Goal: Check status: Check status

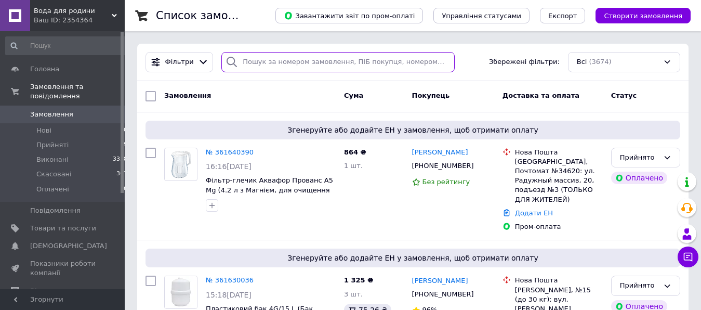
paste input "360879459"
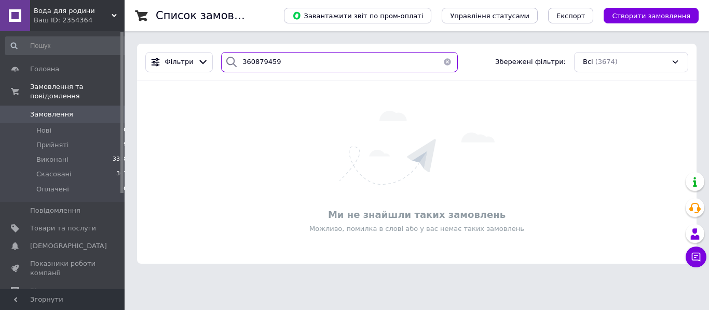
type input "360879459"
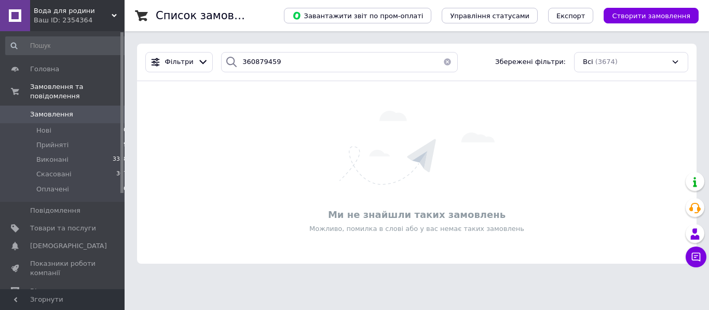
click at [112, 9] on div "Вода для родини Ваш ID: 2354364" at bounding box center [77, 15] width 95 height 31
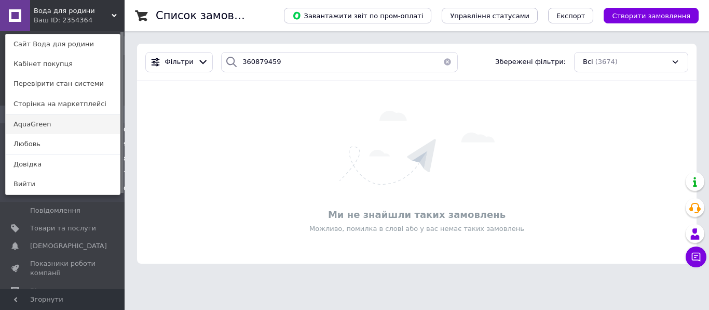
click at [57, 127] on link "AquaGreen" at bounding box center [63, 124] width 114 height 20
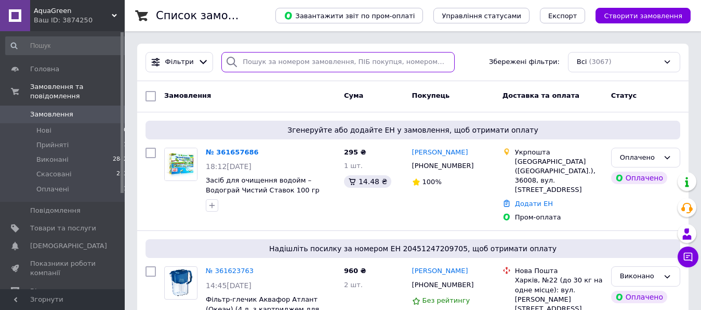
paste input "360879459"
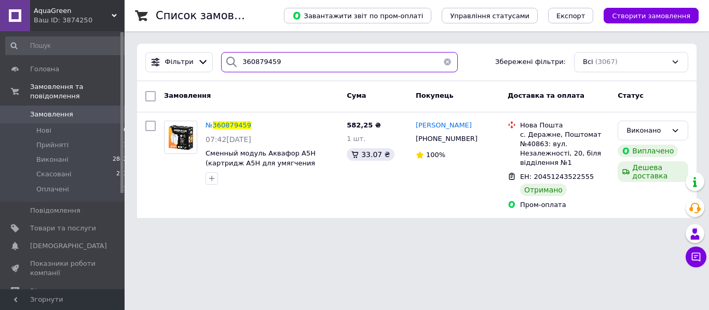
drag, startPoint x: 280, startPoint y: 66, endPoint x: 210, endPoint y: 61, distance: 69.8
click at [221, 61] on input "360879459" at bounding box center [339, 62] width 237 height 20
paste input "1190804"
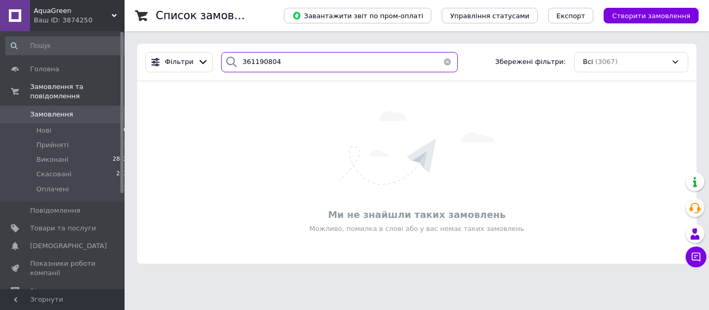
type input "361190804"
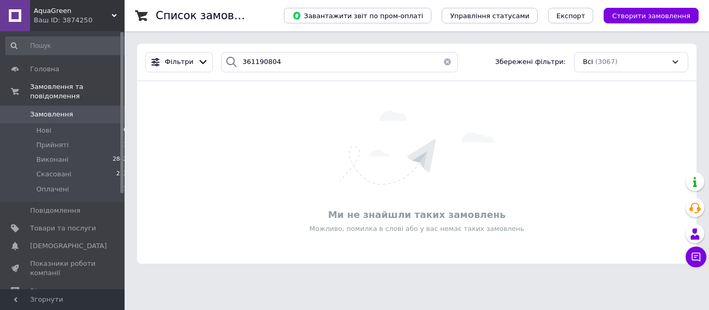
click at [72, 12] on span "AquaGreen" at bounding box center [73, 10] width 78 height 9
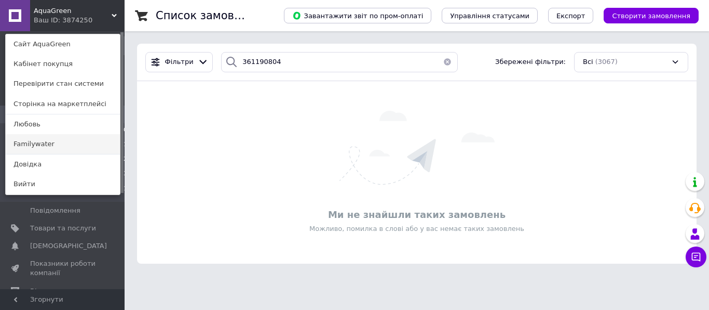
click at [53, 145] on link "Familywater" at bounding box center [63, 144] width 114 height 20
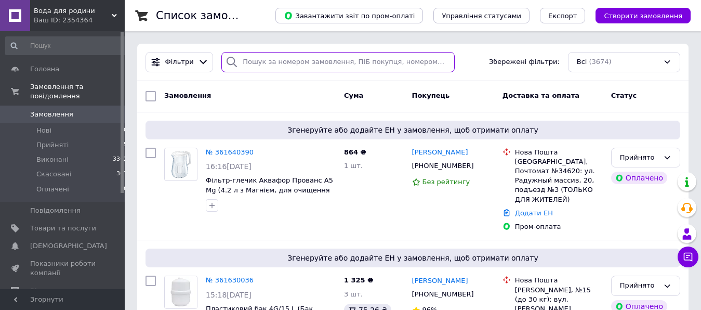
paste input "361190804"
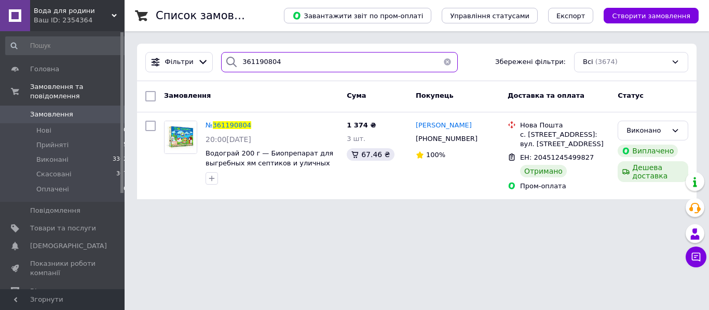
click at [221, 61] on input "361190804" at bounding box center [339, 62] width 237 height 20
paste input "232408"
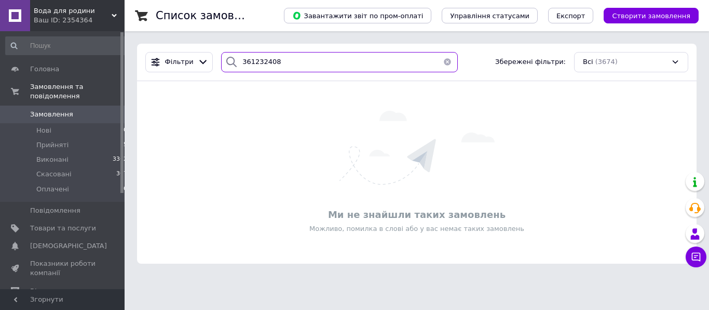
type input "361232408"
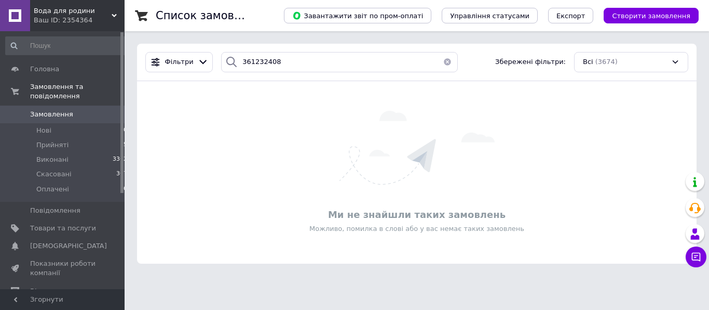
click at [47, 18] on div "Ваш ID: 2354364" at bounding box center [79, 20] width 91 height 9
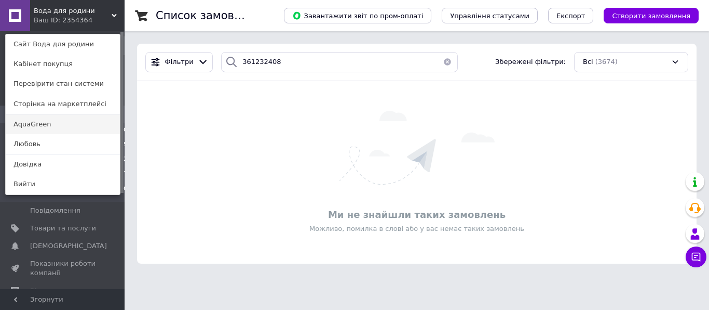
click at [46, 123] on link "AquaGreen" at bounding box center [63, 124] width 114 height 20
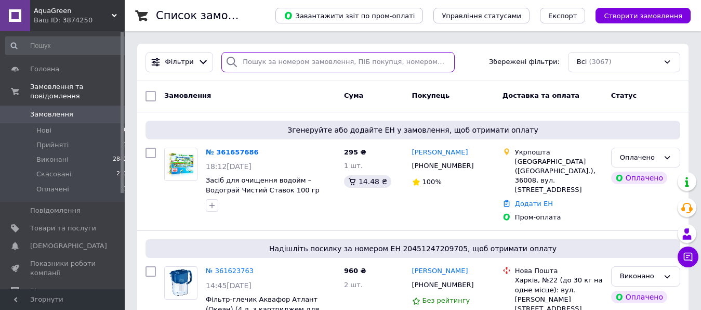
paste input "361232408"
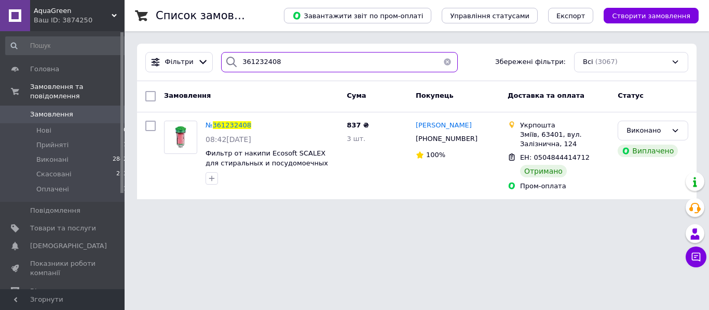
drag, startPoint x: 280, startPoint y: 64, endPoint x: 218, endPoint y: 59, distance: 62.0
click at [221, 59] on input "361232408" at bounding box center [339, 62] width 237 height 20
paste input "0665284"
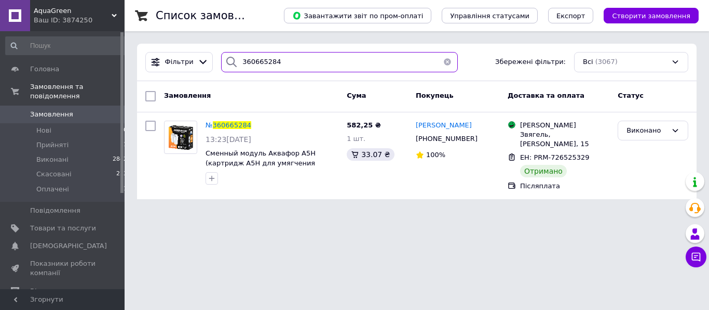
drag, startPoint x: 278, startPoint y: 65, endPoint x: 211, endPoint y: 60, distance: 67.2
click at [221, 60] on input "360665284" at bounding box center [339, 62] width 237 height 20
paste input "958753"
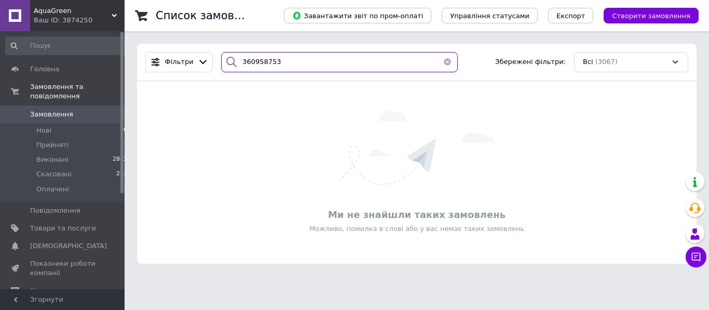
type input "360958753"
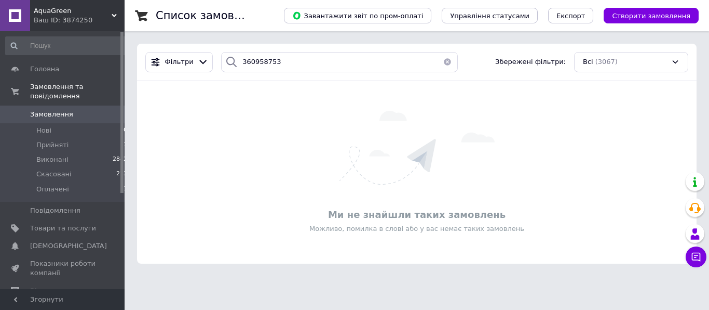
click at [101, 12] on span "AquaGreen" at bounding box center [73, 10] width 78 height 9
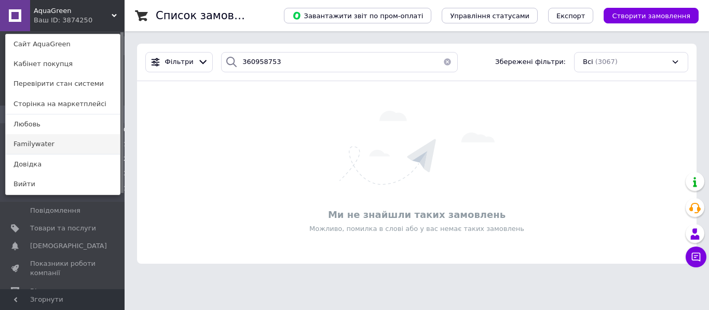
click at [56, 144] on link "Familywater" at bounding box center [63, 144] width 114 height 20
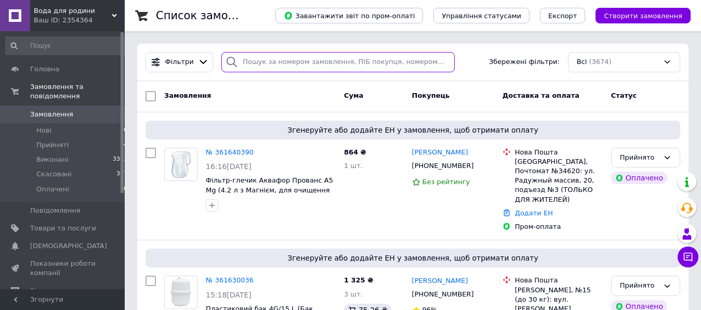
paste input "360958753"
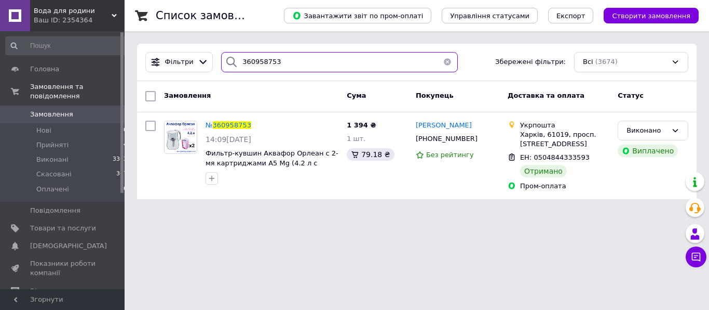
drag, startPoint x: 282, startPoint y: 60, endPoint x: 206, endPoint y: 60, distance: 75.3
click at [221, 60] on input "360958753" at bounding box center [339, 62] width 237 height 20
paste input "1091331"
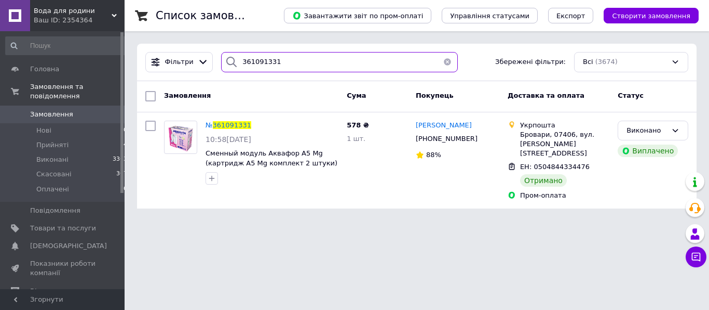
drag, startPoint x: 282, startPoint y: 63, endPoint x: 216, endPoint y: 63, distance: 65.4
click at [221, 63] on input "361091331" at bounding box center [339, 62] width 237 height 20
paste input "0972749"
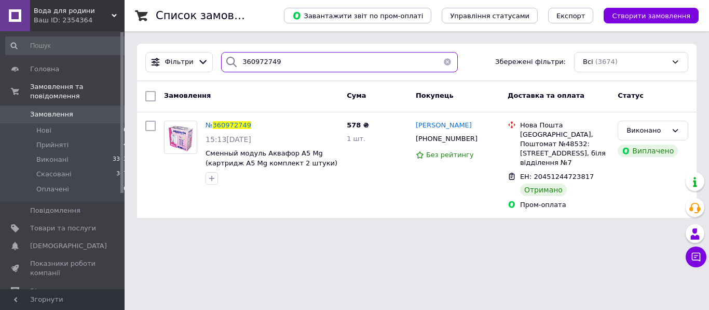
drag, startPoint x: 277, startPoint y: 61, endPoint x: 222, endPoint y: 60, distance: 54.5
click at [222, 60] on input "360972749" at bounding box center [339, 62] width 237 height 20
paste input "1013780"
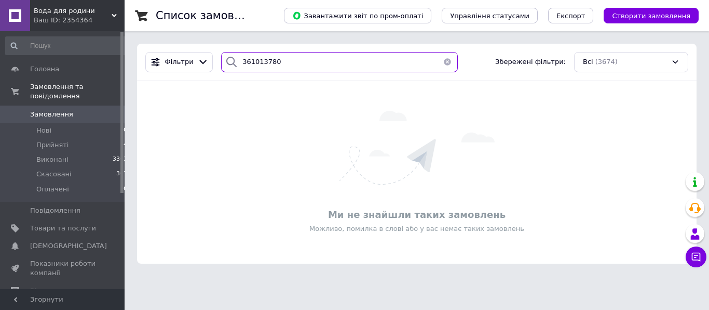
type input "361013780"
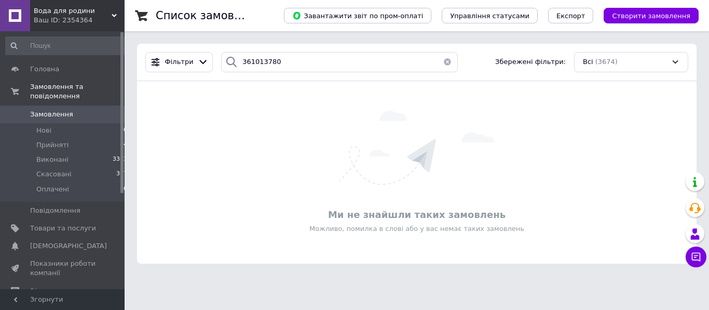
click at [95, 14] on span "Вода для родини" at bounding box center [73, 10] width 78 height 9
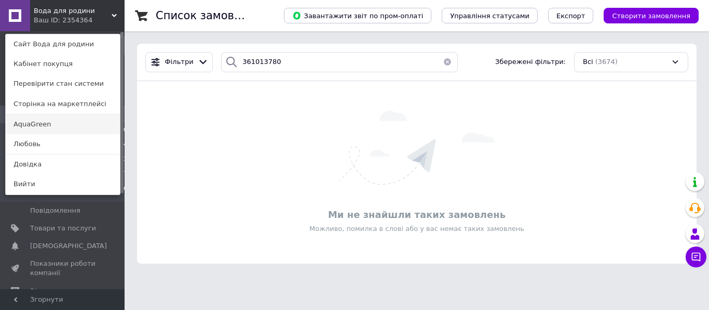
click at [50, 126] on link "AquaGreen" at bounding box center [63, 124] width 114 height 20
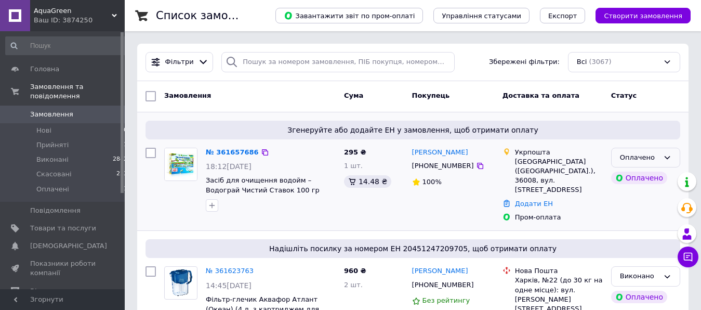
click at [668, 157] on icon at bounding box center [667, 157] width 6 height 3
click at [654, 178] on li "Прийнято" at bounding box center [645, 178] width 68 height 19
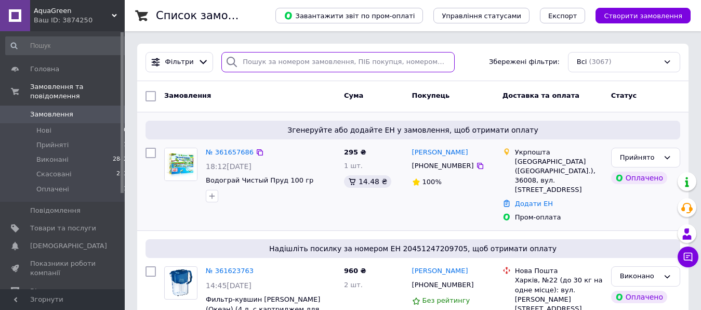
paste input "361013780"
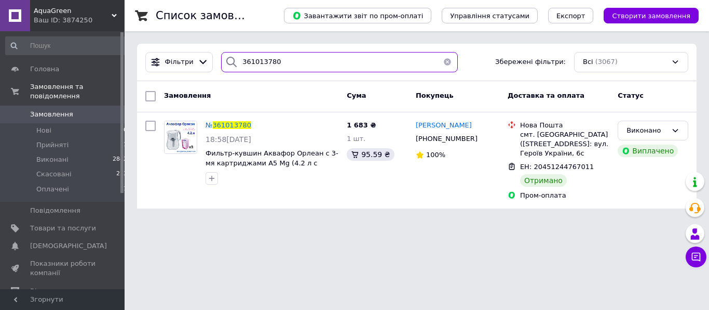
drag, startPoint x: 281, startPoint y: 61, endPoint x: 220, endPoint y: 58, distance: 60.8
click at [221, 58] on input "361013780" at bounding box center [339, 62] width 237 height 20
paste input "137699"
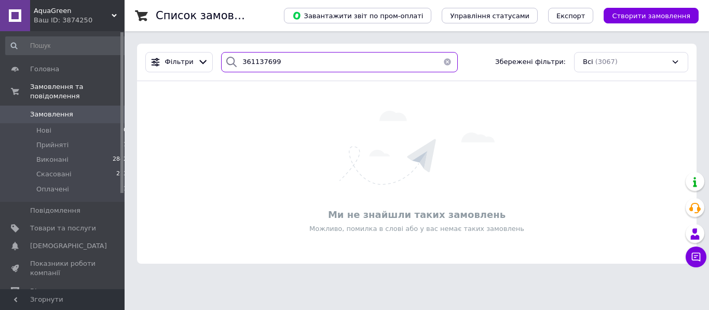
type input "361137699"
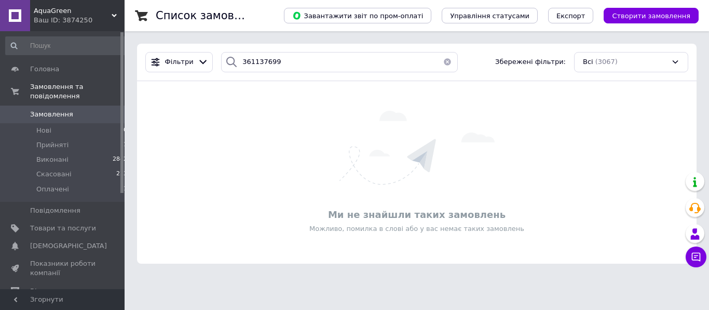
click at [77, 14] on span "AquaGreen" at bounding box center [73, 10] width 78 height 9
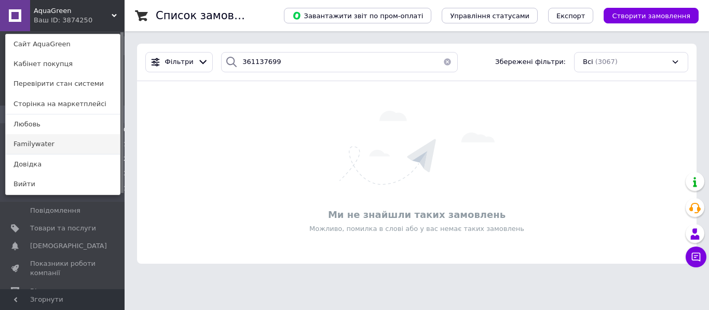
click at [46, 144] on link "Familywater" at bounding box center [63, 144] width 114 height 20
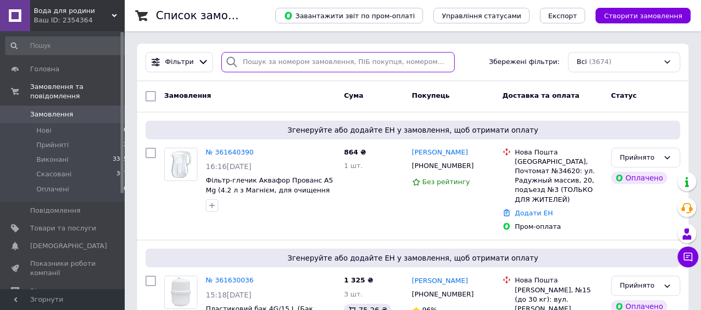
paste input "361137699"
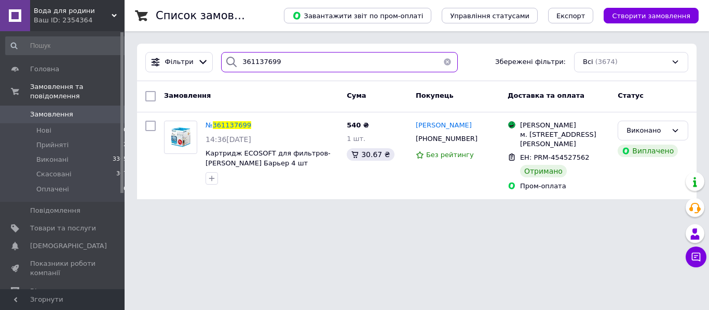
type input "361137699"
drag, startPoint x: 315, startPoint y: 68, endPoint x: 159, endPoint y: 72, distance: 155.4
click at [221, 72] on input "361137699" at bounding box center [339, 62] width 237 height 20
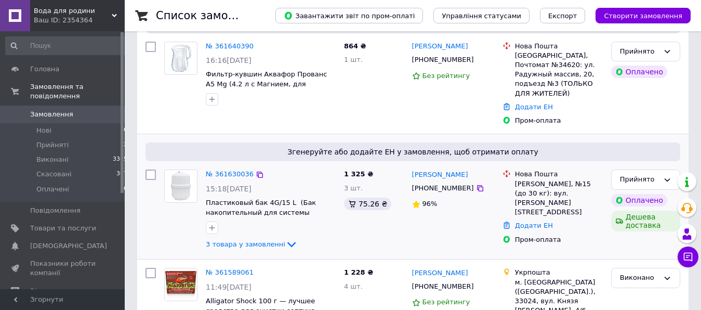
scroll to position [53, 0]
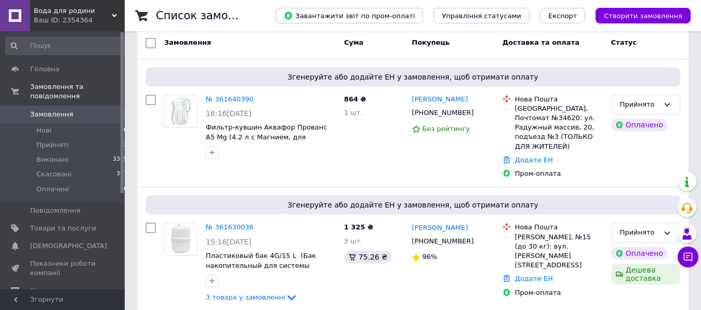
click at [93, 12] on span "Вода для родини" at bounding box center [73, 10] width 78 height 9
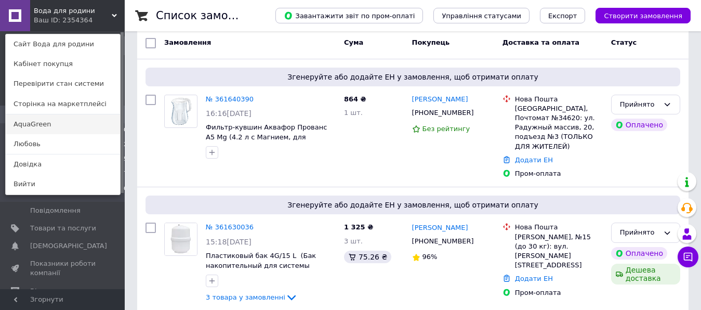
click at [61, 124] on link "AquaGreen" at bounding box center [63, 124] width 114 height 20
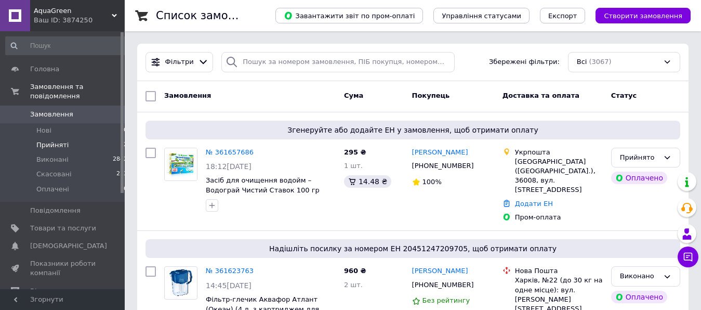
click at [56, 140] on span "Прийняті" at bounding box center [52, 144] width 32 height 9
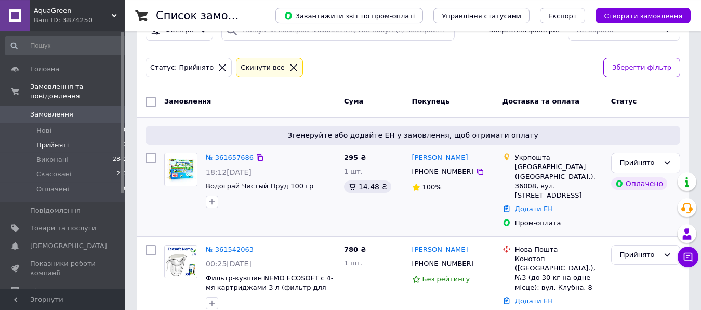
scroll to position [43, 0]
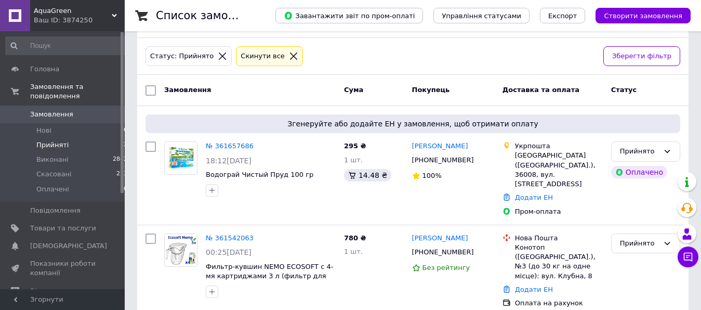
click at [78, 16] on div "Ваш ID: 3874250" at bounding box center [79, 20] width 91 height 9
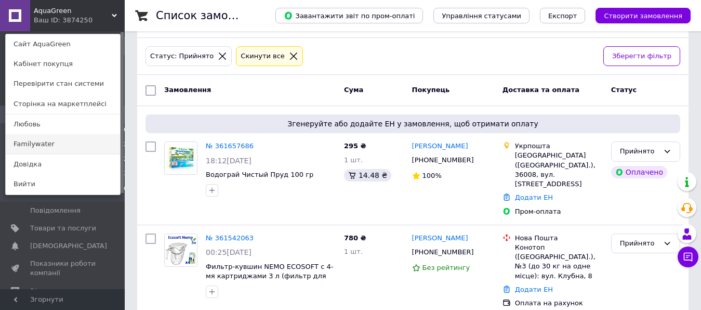
click at [51, 141] on link "Familywater" at bounding box center [63, 144] width 114 height 20
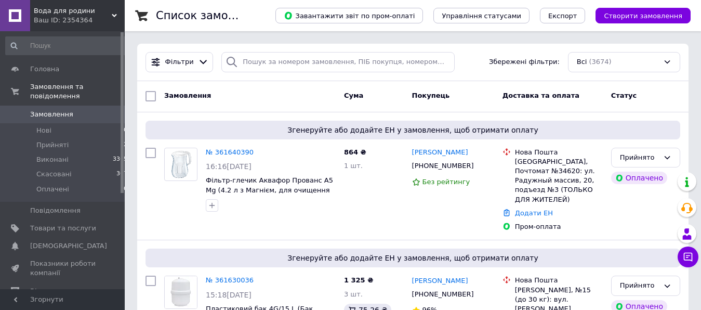
click at [87, 10] on span "Вода для родини" at bounding box center [73, 10] width 78 height 9
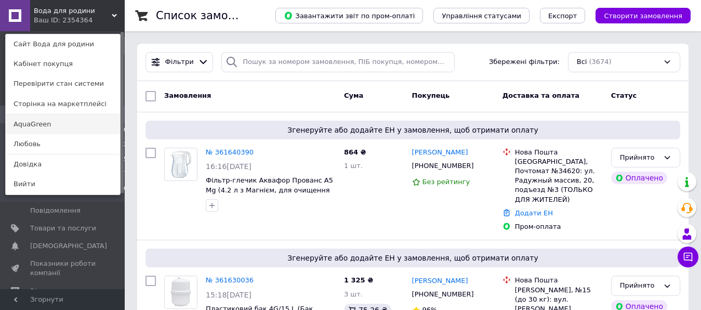
click at [51, 124] on link "AquaGreen" at bounding box center [63, 124] width 114 height 20
